Goal: Check status: Check status

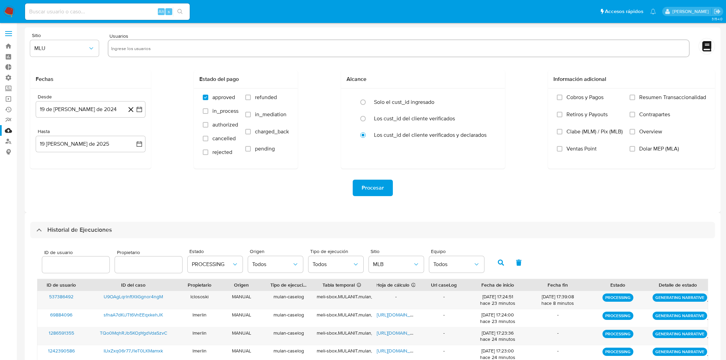
select select "10"
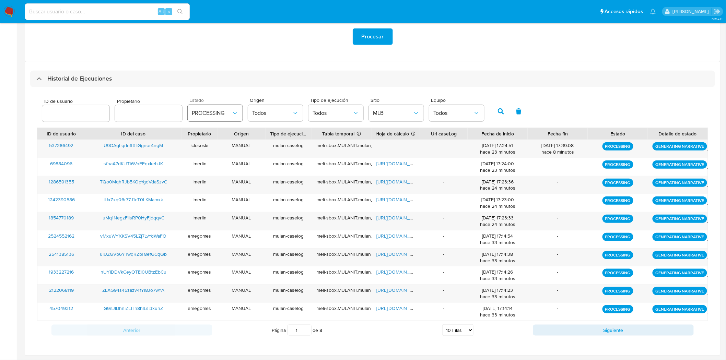
click at [221, 114] on span "PROCESSING" at bounding box center [212, 113] width 40 height 7
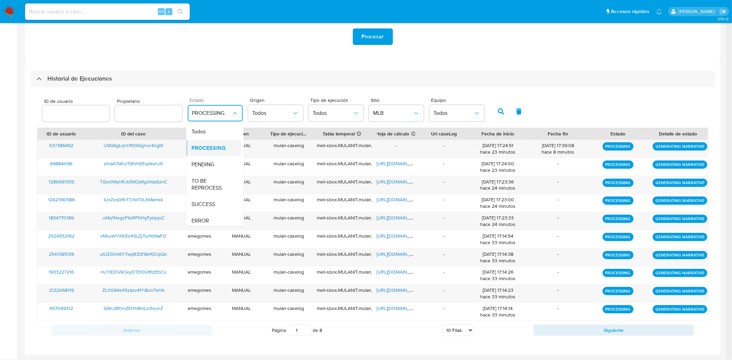
click at [217, 145] on span "PROCESSING" at bounding box center [209, 148] width 34 height 7
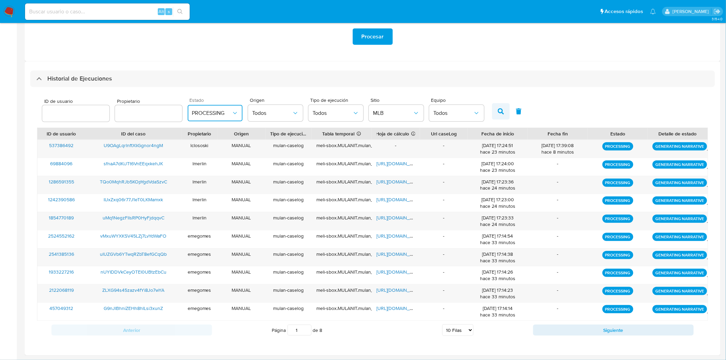
click at [494, 117] on button "button" at bounding box center [501, 111] width 18 height 16
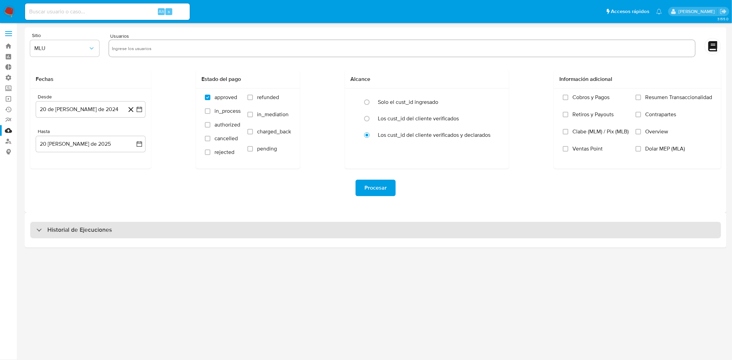
click at [193, 231] on div "Historial de Ejecuciones" at bounding box center [375, 230] width 691 height 16
select select "10"
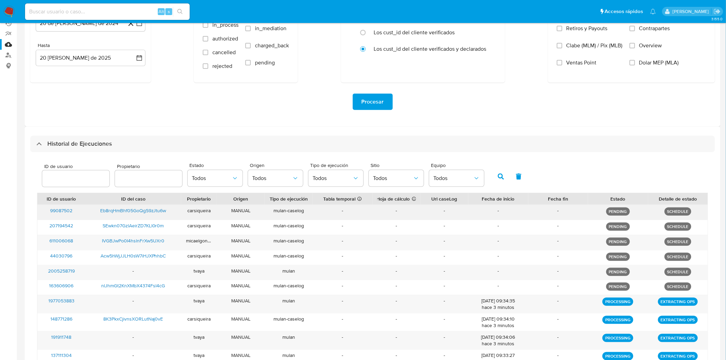
scroll to position [86, 0]
click at [408, 179] on span "Todos" at bounding box center [393, 178] width 40 height 7
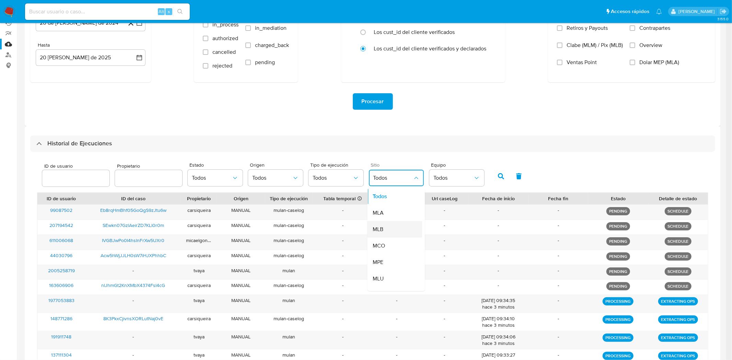
click at [390, 228] on div "MLB" at bounding box center [393, 229] width 40 height 16
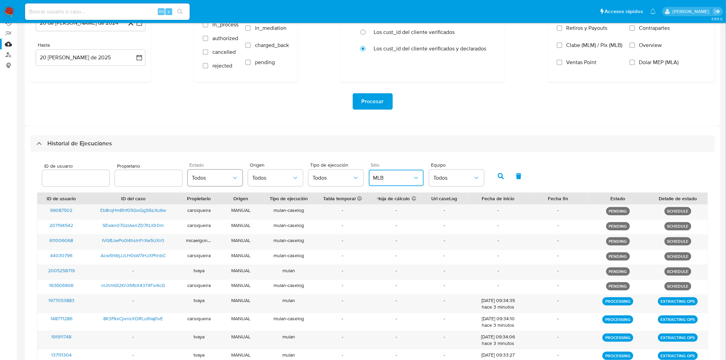
click at [217, 175] on span "Todos" at bounding box center [212, 178] width 40 height 7
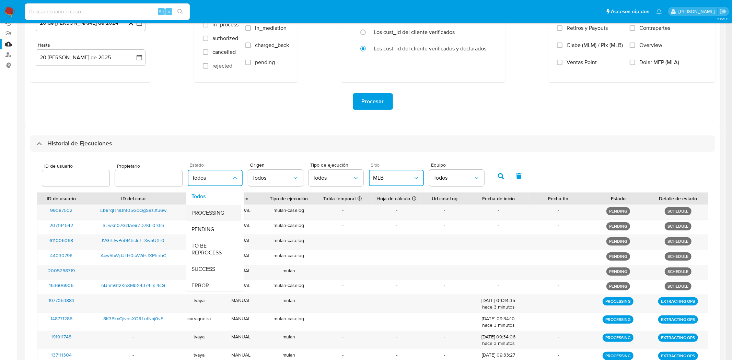
click at [208, 212] on span "PROCESSING" at bounding box center [208, 213] width 33 height 7
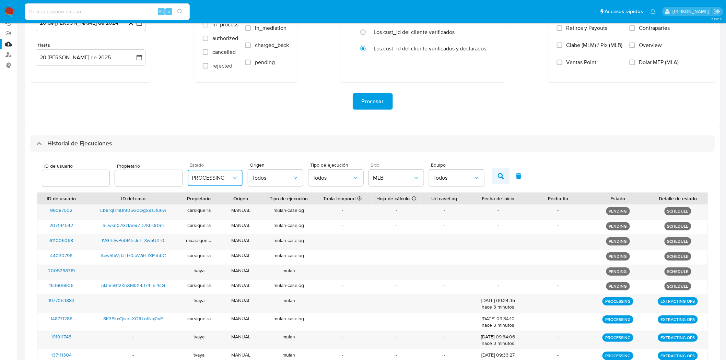
click at [493, 179] on button "button" at bounding box center [501, 176] width 18 height 16
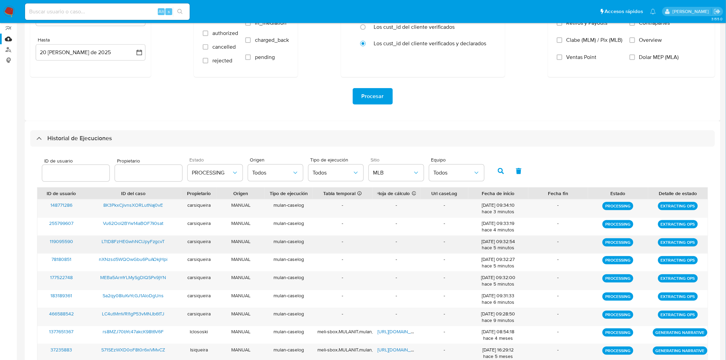
scroll to position [151, 0]
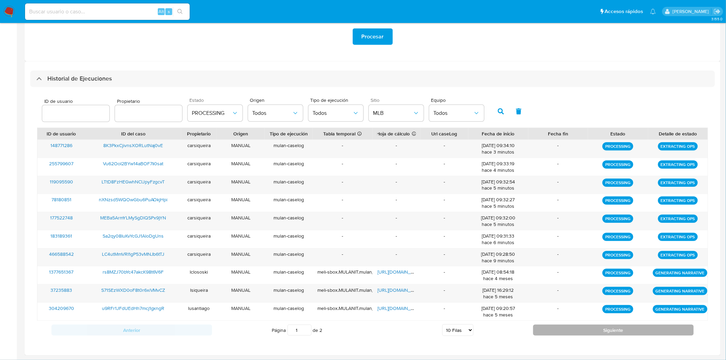
click at [579, 331] on button "Siguiente" at bounding box center [613, 330] width 161 height 11
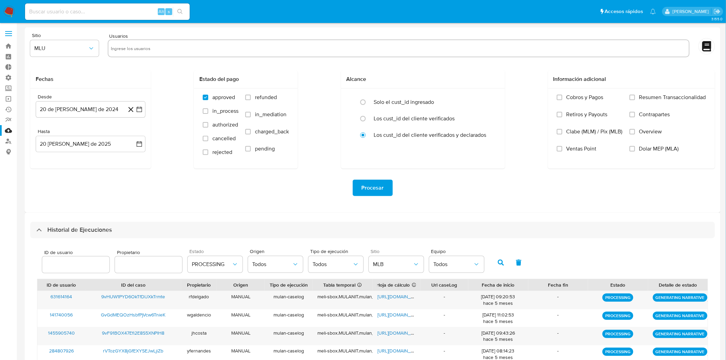
scroll to position [60, 0]
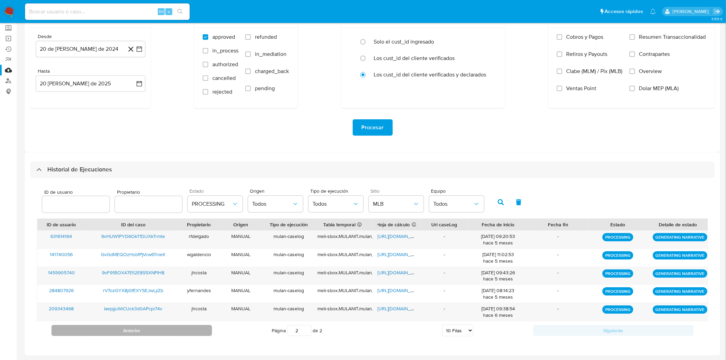
click at [204, 331] on button "Anterior" at bounding box center [131, 330] width 161 height 11
type input "1"
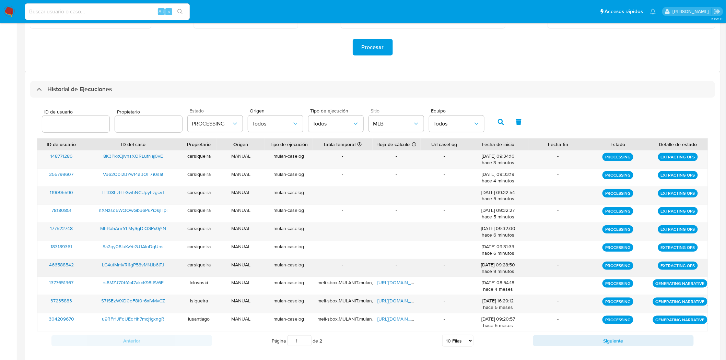
scroll to position [151, 0]
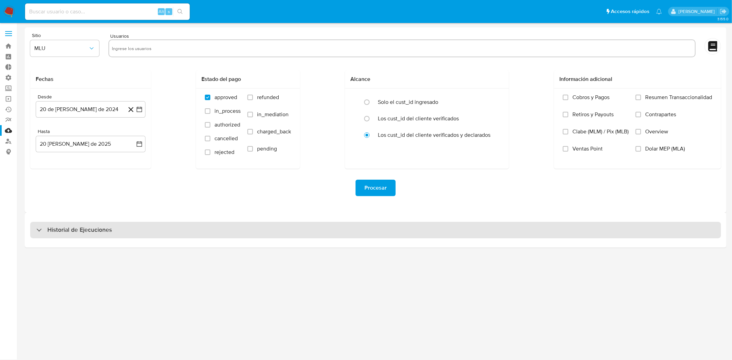
click at [322, 238] on div "Historial de Ejecuciones" at bounding box center [375, 230] width 691 height 16
select select "10"
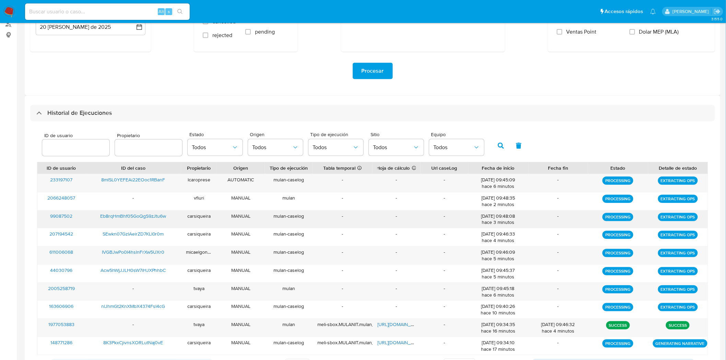
scroll to position [151, 0]
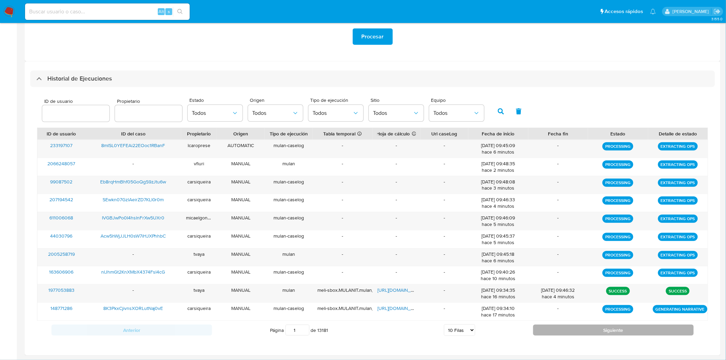
click at [556, 332] on button "Siguiente" at bounding box center [613, 330] width 161 height 11
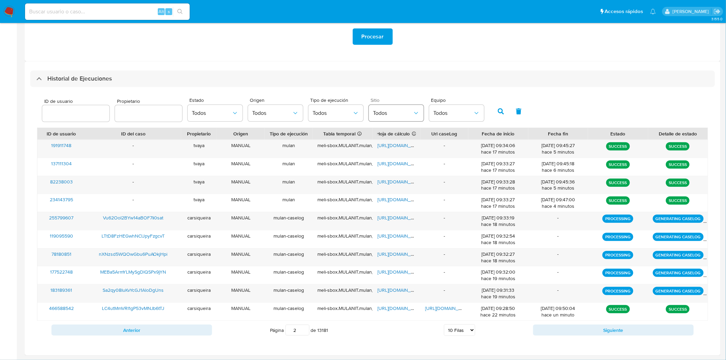
click at [397, 118] on button "Todos" at bounding box center [396, 113] width 55 height 16
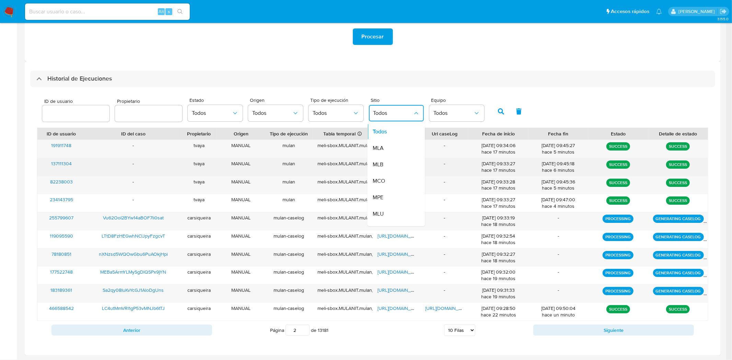
click at [393, 161] on div "MLB" at bounding box center [393, 165] width 40 height 16
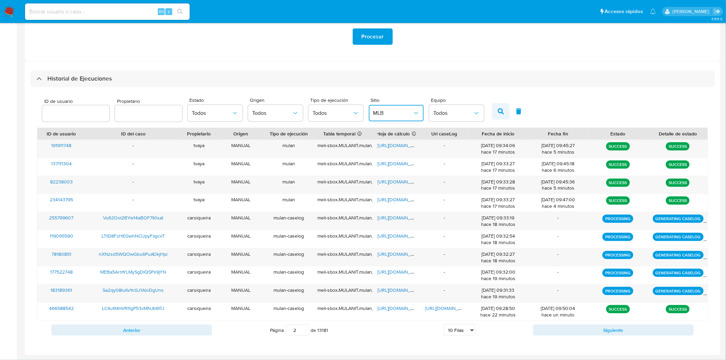
click at [493, 112] on button "button" at bounding box center [501, 111] width 18 height 16
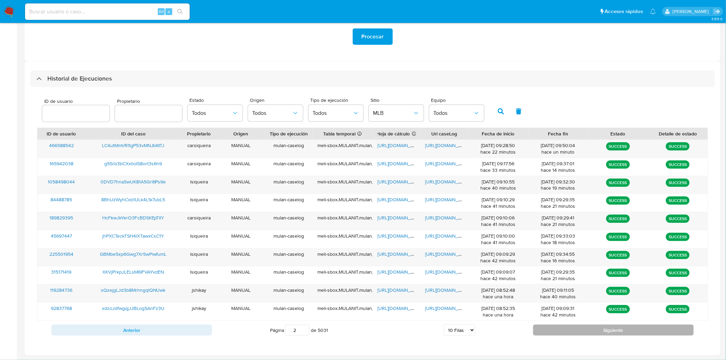
click at [553, 330] on button "Siguiente" at bounding box center [613, 330] width 161 height 11
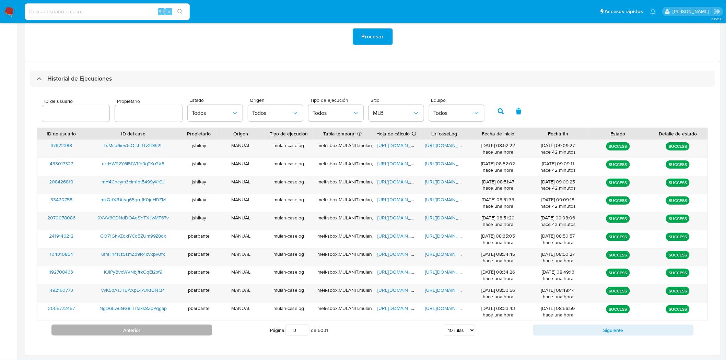
click at [161, 331] on button "Anterior" at bounding box center [131, 330] width 161 height 11
type input "1"
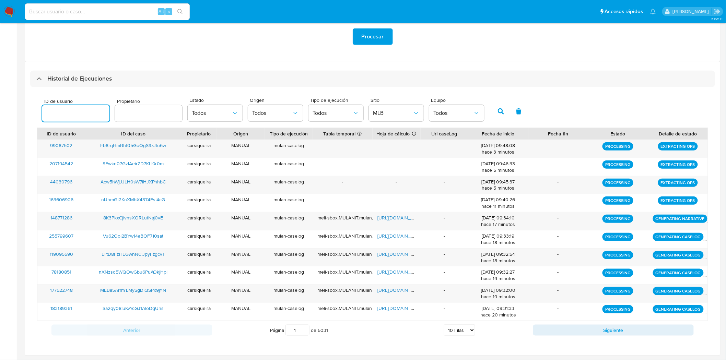
click at [88, 112] on input "number" at bounding box center [75, 113] width 67 height 9
paste input "69884096"
type input "69884096"
click at [492, 114] on button "button" at bounding box center [501, 111] width 18 height 16
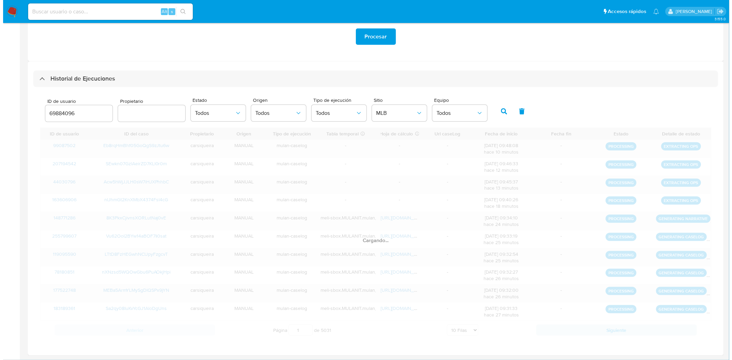
scroll to position [0, 0]
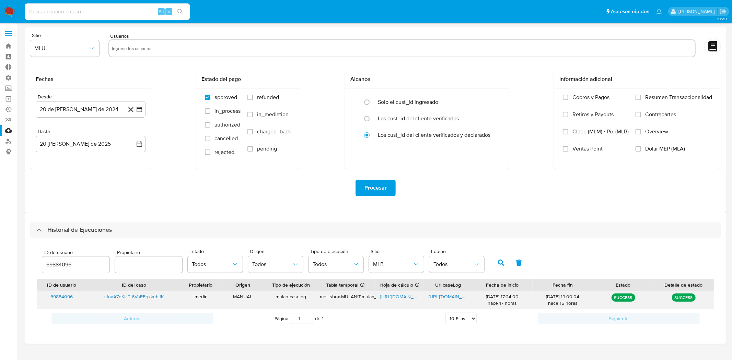
click at [442, 299] on span "[URL][DOMAIN_NAME]" at bounding box center [452, 296] width 47 height 7
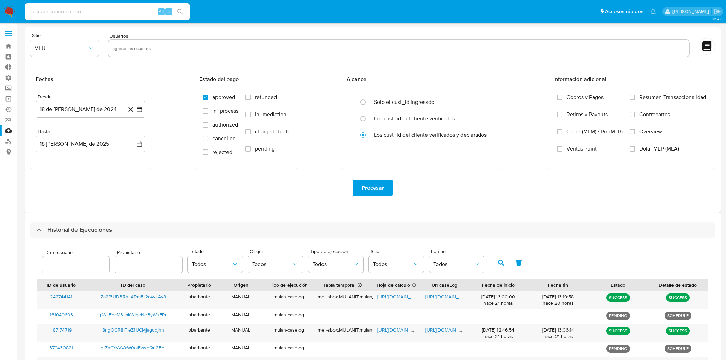
select select "10"
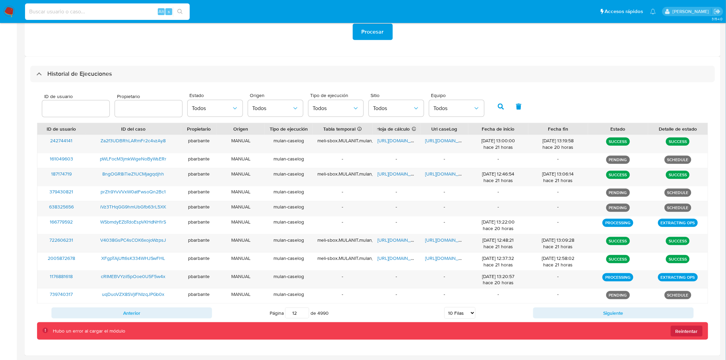
drag, startPoint x: 122, startPoint y: 8, endPoint x: 118, endPoint y: 8, distance: 3.4
click at [119, 8] on input at bounding box center [107, 11] width 165 height 9
paste input "sfnaA7dKiJTt6VnEEqxkehJK"
type input "sfnaA7dKiJTt6VnEEqxkehJK"
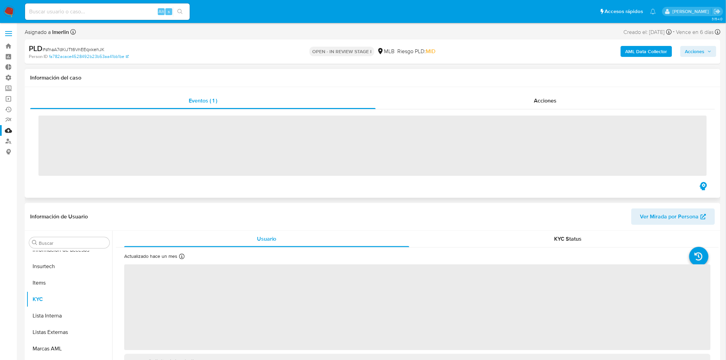
scroll to position [306, 0]
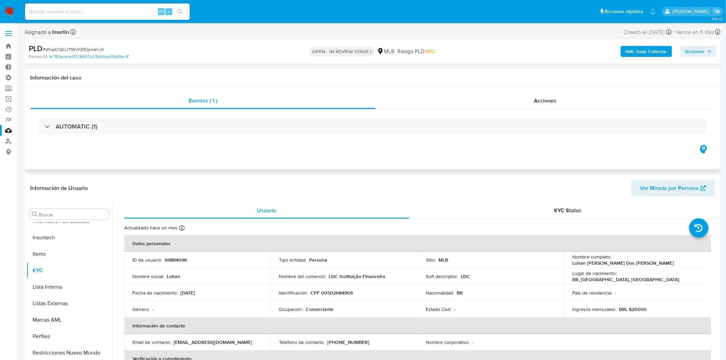
select select "10"
click at [178, 261] on p "69884096" at bounding box center [176, 260] width 22 height 6
copy p "69884096"
